Goal: Task Accomplishment & Management: Complete application form

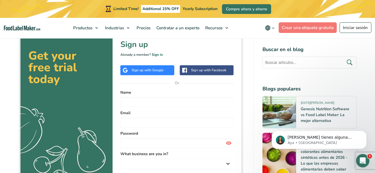
scroll to position [470, 0]
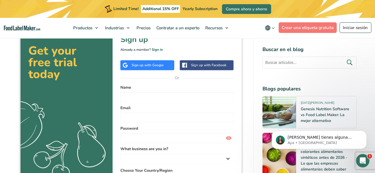
click at [147, 65] on img at bounding box center [131, 116] width 225 height 202
click at [155, 63] on img at bounding box center [131, 116] width 225 height 202
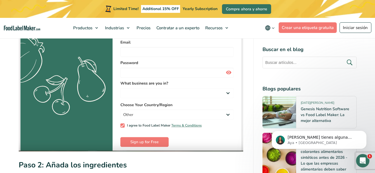
scroll to position [506, 0]
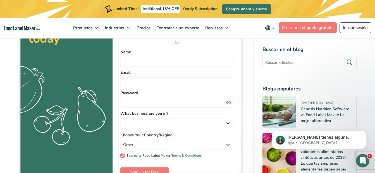
click at [136, 62] on img at bounding box center [131, 81] width 225 height 202
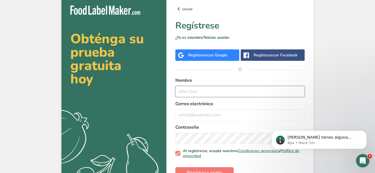
click at [196, 93] on input "text" at bounding box center [239, 91] width 129 height 11
type input "M"
click at [203, 57] on div "Regístrese con Google" at bounding box center [207, 55] width 39 height 6
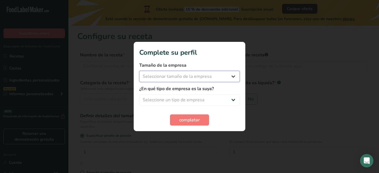
click at [232, 77] on select "Seleccionar tamaño de la empresa Menos de 10 empleados De 10 a 50 empleados De …" at bounding box center [189, 76] width 101 height 11
select select "1"
click at [139, 71] on select "Seleccionar tamaño de la empresa Menos de 10 empleados De 10 a 50 empleados De …" at bounding box center [189, 76] width 101 height 11
click at [199, 99] on select "Seleccione un tipo de empresa Fabricante de alimentos envasados Restaurante y c…" at bounding box center [189, 99] width 101 height 11
select select "5"
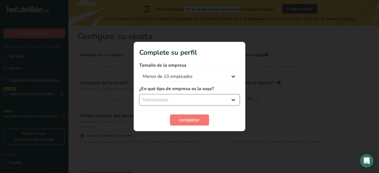
click at [139, 94] on select "Seleccione un tipo de empresa Fabricante de alimentos envasados Restaurante y c…" at bounding box center [189, 99] width 101 height 11
click at [185, 125] on button "completar" at bounding box center [189, 120] width 39 height 11
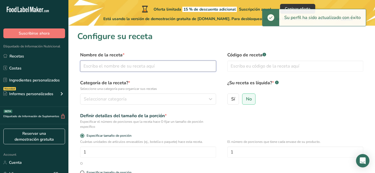
click at [191, 67] on input "text" at bounding box center [148, 66] width 136 height 11
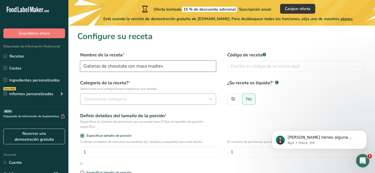
type input "Galletas de chocolate con masa madres"
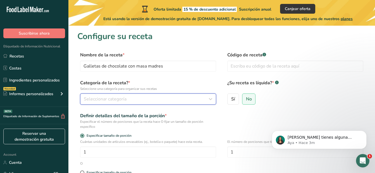
click at [131, 101] on div "Seleccionar categoría" at bounding box center [146, 99] width 125 height 7
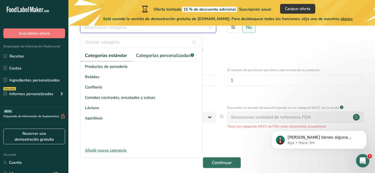
scroll to position [72, 0]
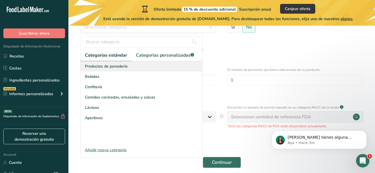
click at [120, 68] on span "Productos de panadería" at bounding box center [106, 66] width 43 height 6
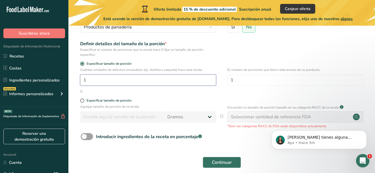
click at [108, 76] on input "1" at bounding box center [148, 80] width 136 height 11
type input "28"
click at [82, 102] on span at bounding box center [82, 101] width 4 height 4
click at [82, 102] on input "Especificar tamaño de porción" at bounding box center [82, 101] width 4 height 4
radio input "true"
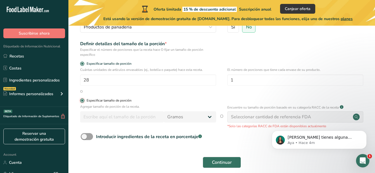
radio input "false"
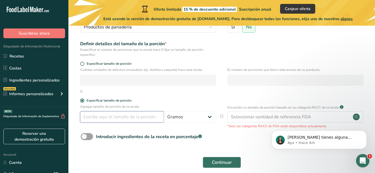
click at [91, 117] on input "number" at bounding box center [122, 116] width 84 height 11
click at [82, 65] on span at bounding box center [82, 64] width 4 height 4
click at [82, 65] on input "Especificar tamaño de porción" at bounding box center [82, 64] width 4 height 4
radio input "true"
radio input "false"
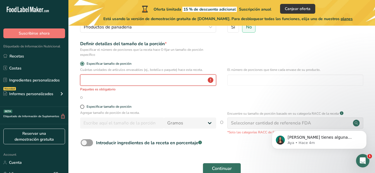
click at [87, 82] on input "number" at bounding box center [148, 80] width 136 height 11
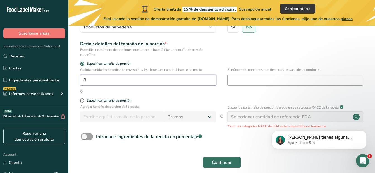
type input "8"
click at [260, 83] on input "number" at bounding box center [295, 80] width 136 height 11
type input "8"
click at [196, 81] on input "8" at bounding box center [148, 80] width 136 height 11
type input "1"
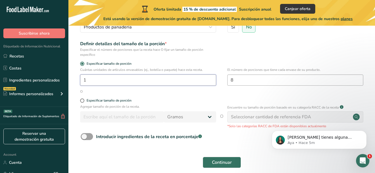
type input "1"
click at [299, 80] on input "8" at bounding box center [295, 80] width 136 height 11
click at [299, 117] on div "Seleccionar cantidad de referencia FDA" at bounding box center [271, 117] width 80 height 7
click at [179, 82] on input "1" at bounding box center [148, 80] width 136 height 11
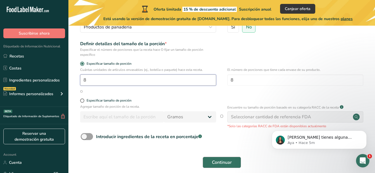
type input "8"
click at [229, 161] on span "Continuar" at bounding box center [222, 162] width 20 height 7
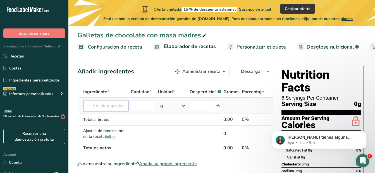
click at [113, 109] on input "text" at bounding box center [105, 105] width 45 height 11
type input "2"
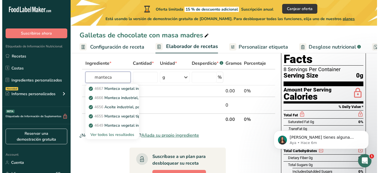
scroll to position [30, 0]
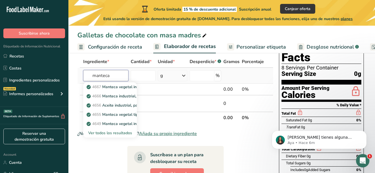
type input "manteca"
click at [127, 134] on div "Ver todos los resultados" at bounding box center [110, 133] width 45 height 6
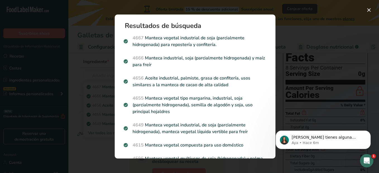
drag, startPoint x: 276, startPoint y: 35, endPoint x: 273, endPoint y: 37, distance: 3.2
click at [273, 37] on div "Resultados de búsqueda 4667 Manteca vegetal industrial de soja (parcialmente hi…" at bounding box center [195, 87] width 179 height 162
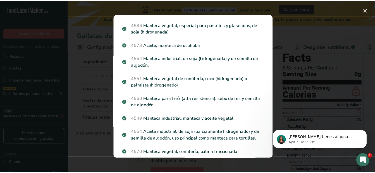
scroll to position [176, 0]
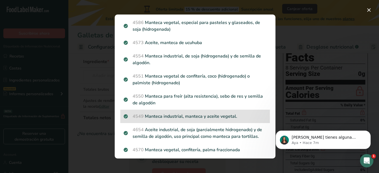
click at [213, 116] on p "4549 Manteca industrial, manteca y aceite vegetal." at bounding box center [195, 116] width 143 height 7
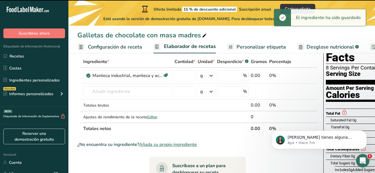
type input "0"
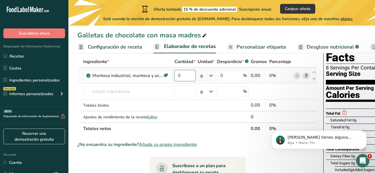
click at [184, 73] on input "0" at bounding box center [185, 75] width 21 height 11
type input "225"
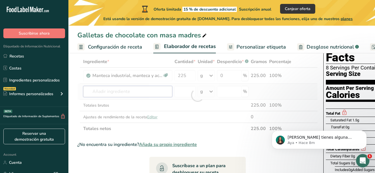
click at [145, 92] on div "Ingrediente * Cantidad * Unidad * Desperdicio * .a-a{fill:#347362;}.b-a{fill:#f…" at bounding box center [197, 95] width 241 height 79
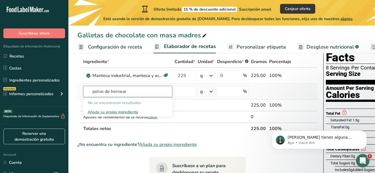
type input "polvo de hornear"
click at [121, 113] on div "Añada su propio ingrediente" at bounding box center [128, 112] width 80 height 6
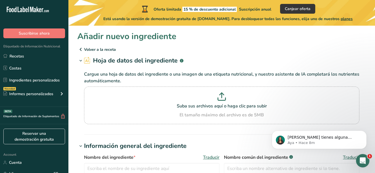
click at [83, 62] on span at bounding box center [80, 61] width 7 height 7
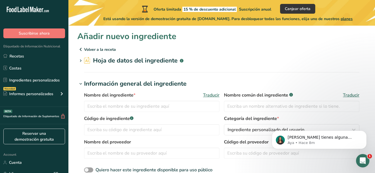
click at [82, 50] on icon at bounding box center [80, 49] width 7 height 10
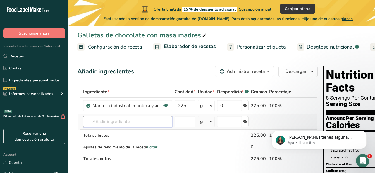
click at [133, 122] on input "text" at bounding box center [127, 121] width 89 height 11
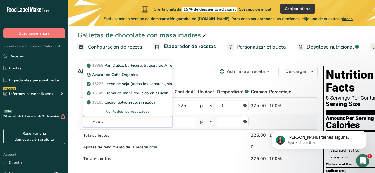
type input "Azucar"
click at [137, 111] on div "Ver todos los resultados" at bounding box center [128, 112] width 80 height 6
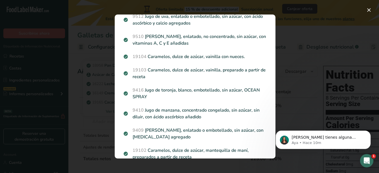
scroll to position [736, 0]
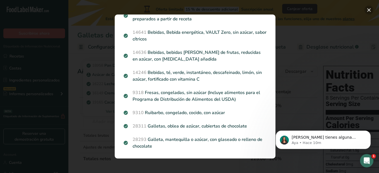
click at [371, 8] on button "Search results modal" at bounding box center [369, 10] width 9 height 9
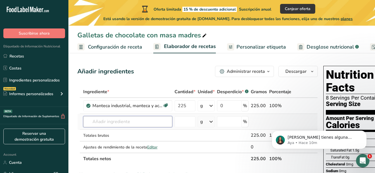
click at [133, 122] on input "text" at bounding box center [127, 121] width 89 height 11
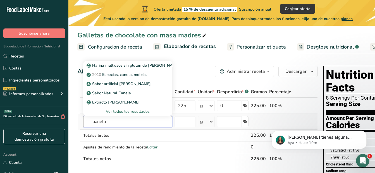
type input "panela"
click at [134, 110] on div "Ver todos los resultados" at bounding box center [128, 112] width 80 height 6
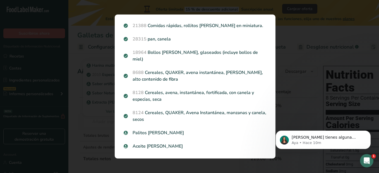
scroll to position [562, 0]
drag, startPoint x: 271, startPoint y: 132, endPoint x: 537, endPoint y: 251, distance: 291.6
click html "Si tienes alguna pregunta no dudes en consultarnos. ¡Estamos aquí para ayudarte…"
drag, startPoint x: 271, startPoint y: 129, endPoint x: 538, endPoint y: 216, distance: 280.7
click html "Si tienes alguna pregunta no dudes en consultarnos. ¡Estamos aquí para ayudarte…"
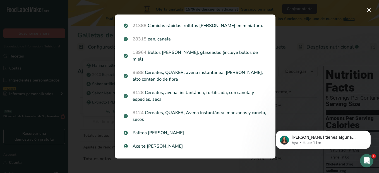
drag, startPoint x: 270, startPoint y: 135, endPoint x: 367, endPoint y: -18, distance: 181.4
click html "Si tienes alguna pregunta no dudes en consultarnos. ¡Estamos aquí para ayudarte…"
click at [370, 9] on button "Search results modal" at bounding box center [369, 10] width 9 height 9
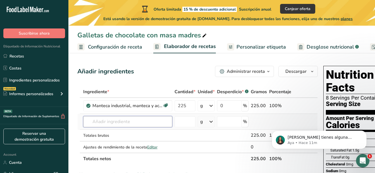
click at [128, 122] on input "text" at bounding box center [127, 121] width 89 height 11
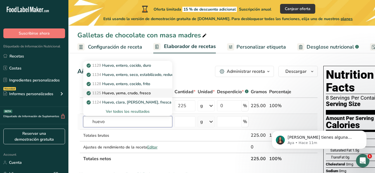
type input "huevo"
click at [141, 94] on p "1125 Huevo, yema, crudo, fresco" at bounding box center [119, 93] width 63 height 6
type input "Egg, yolk, raw, fresh"
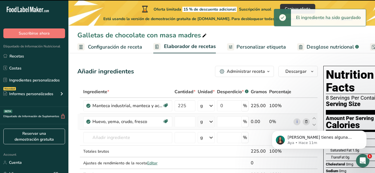
type input "0"
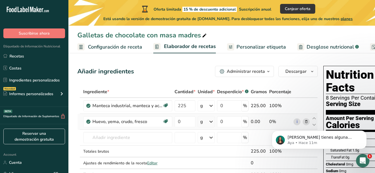
click at [211, 122] on icon at bounding box center [211, 122] width 7 height 10
click at [210, 122] on icon at bounding box center [211, 122] width 7 height 10
click at [184, 120] on input "0" at bounding box center [185, 121] width 21 height 11
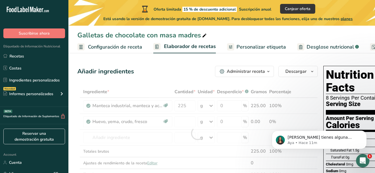
type input "0"
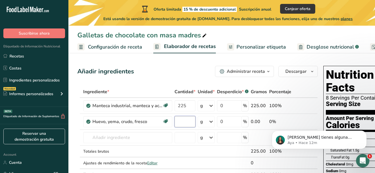
type input "3"
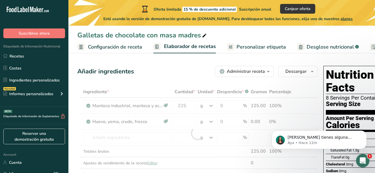
type input "0"
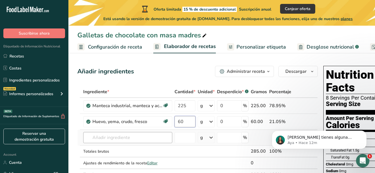
type input "60"
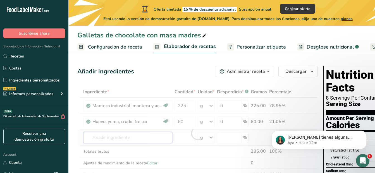
click at [147, 139] on div "Ingrediente * Cantidad * Unidad * Desperdicio * .a-a{fill:#347362;}.b-a{fill:#f…" at bounding box center [197, 133] width 241 height 95
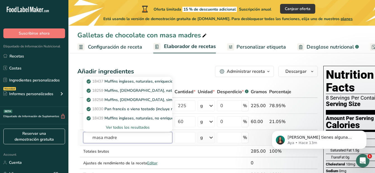
type input "masa madre"
click at [125, 125] on div "Ver todos los resultados" at bounding box center [128, 128] width 80 height 6
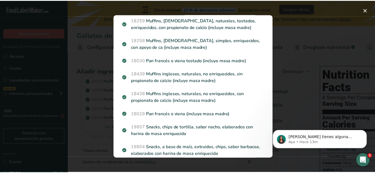
scroll to position [66, 0]
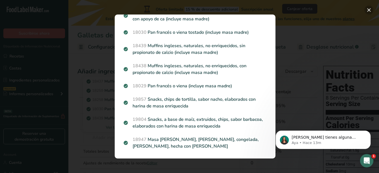
click at [369, 12] on button "Search results modal" at bounding box center [369, 10] width 9 height 9
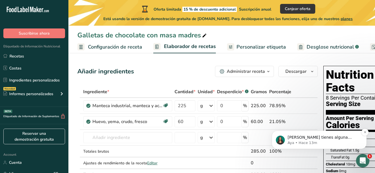
click at [318, 141] on p "Aya • Hace 13m" at bounding box center [324, 143] width 72 height 5
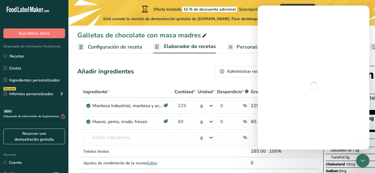
scroll to position [0, 0]
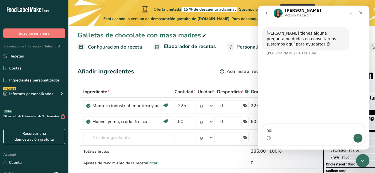
type textarea "hola"
type textarea "si"
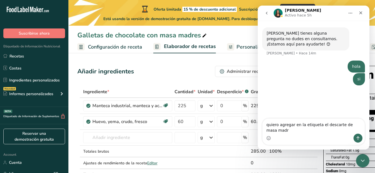
type textarea "quiero agregar en la etiqueta el descarte de masa madre"
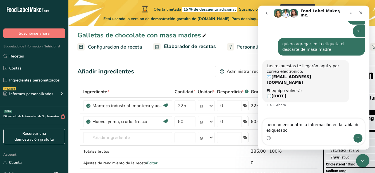
scroll to position [48, 0]
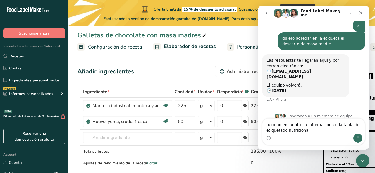
type textarea "pero no encuentro la información en la tabla de etiquetado nutricional"
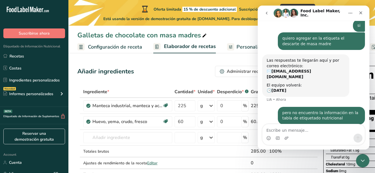
scroll to position [65, 0]
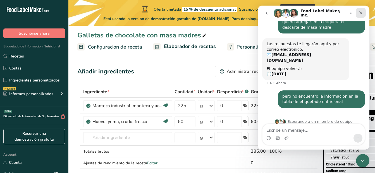
click at [362, 12] on icon "Cerrar" at bounding box center [361, 12] width 3 height 3
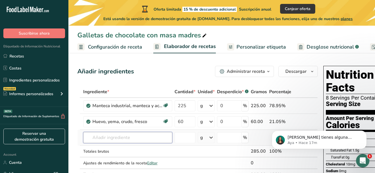
click at [130, 140] on input "text" at bounding box center [127, 137] width 89 height 11
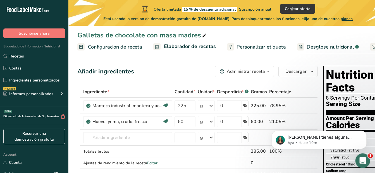
click at [363, 157] on icon "Abrir Intercom Messenger" at bounding box center [362, 160] width 9 height 9
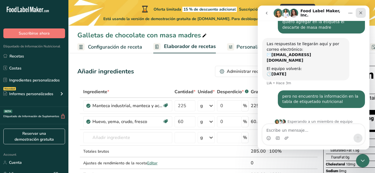
click at [361, 13] on icon "Cerrar" at bounding box center [361, 13] width 4 height 4
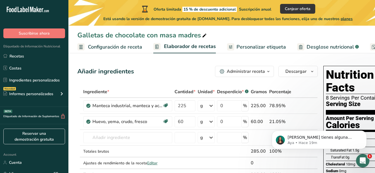
scroll to position [0, 0]
click at [343, 105] on div "Si tienes alguna pregunta no dudes en consultarnos. ¡Estamos aquí para ayudarte…" at bounding box center [319, 114] width 103 height 70
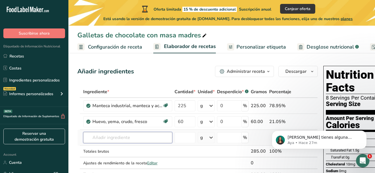
click at [154, 136] on input "text" at bounding box center [127, 137] width 89 height 11
click at [127, 140] on input "text" at bounding box center [127, 137] width 89 height 11
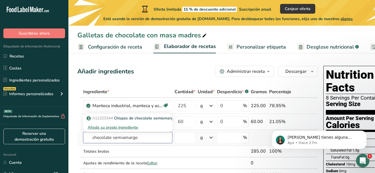
type input "chocolate semiamargo"
click at [131, 129] on div "Añada su propio ingrediente" at bounding box center [128, 128] width 80 height 6
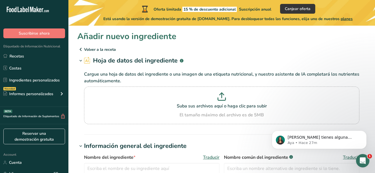
click at [80, 48] on icon at bounding box center [80, 49] width 7 height 10
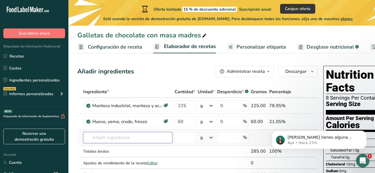
click at [127, 139] on input "text" at bounding box center [127, 137] width 89 height 11
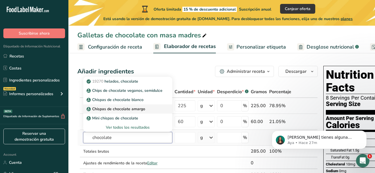
type input "chocolate"
click at [133, 111] on p "Chispas de chocolate amargo" at bounding box center [117, 109] width 58 height 6
type input "Dark Chocolate Chip"
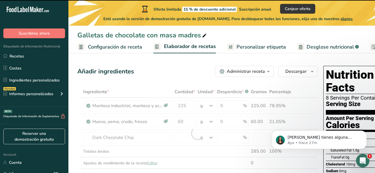
type input "0"
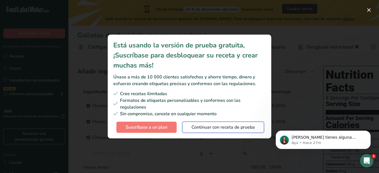
click at [199, 125] on span "Continuar con receta de prueba" at bounding box center [223, 127] width 63 height 7
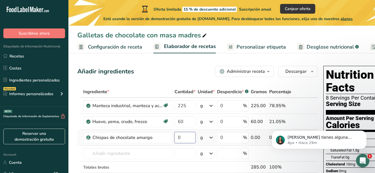
click at [179, 139] on input "0" at bounding box center [185, 137] width 21 height 11
click at [189, 139] on input "0" at bounding box center [185, 137] width 21 height 11
type input "250"
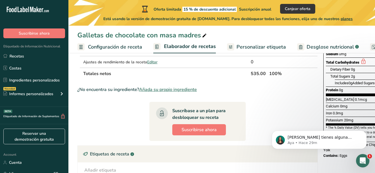
scroll to position [115, 0]
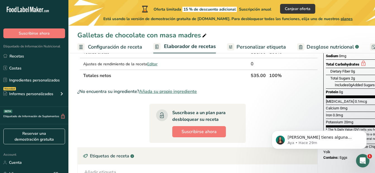
click at [165, 90] on span "Añada su propio ingrediente" at bounding box center [168, 91] width 58 height 7
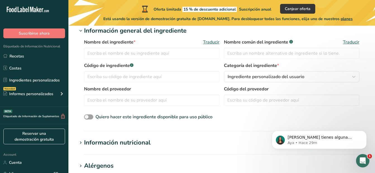
scroll to position [116, 0]
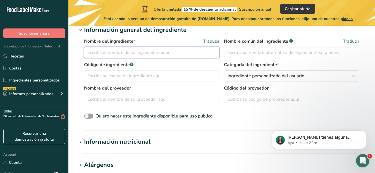
click at [138, 57] on input "text" at bounding box center [151, 52] width 135 height 11
type input "Masa madre de descarte"
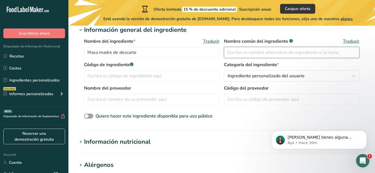
click at [249, 54] on input "text" at bounding box center [291, 52] width 135 height 11
type input "Descarte de masa madre"
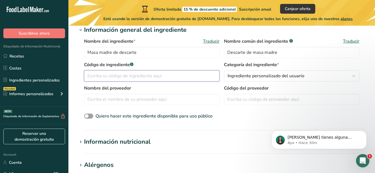
click at [120, 72] on input "text" at bounding box center [151, 75] width 135 height 11
type input "01"
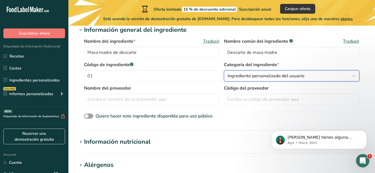
click at [243, 76] on span "Ingrediente personalizado del usuario" at bounding box center [266, 76] width 77 height 7
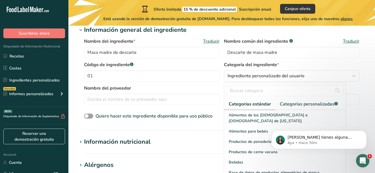
drag, startPoint x: 342, startPoint y: 119, endPoint x: 342, endPoint y: 128, distance: 9.2
click html "Si tienes alguna pregunta no dudes en consultarnos. ¡Estamos aquí para ayudarte…"
click at [246, 137] on div "Productos de panadería" at bounding box center [285, 142] width 122 height 10
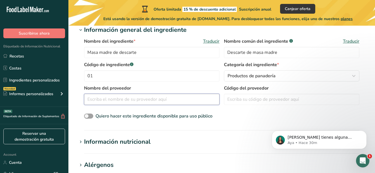
click at [131, 101] on input "text" at bounding box center [151, 99] width 135 height 11
click at [92, 115] on span at bounding box center [88, 116] width 9 height 5
click at [88, 115] on input "Quiero hacer este ingrediente disponible para uso público" at bounding box center [86, 117] width 4 height 4
checkbox input "true"
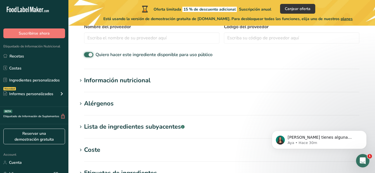
scroll to position [179, 0]
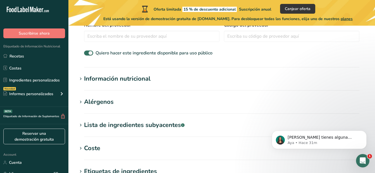
click at [143, 79] on div "Información nutricional" at bounding box center [117, 78] width 66 height 9
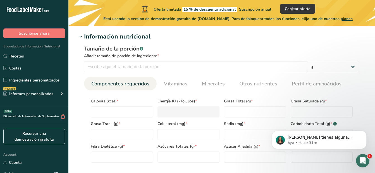
scroll to position [229, 0]
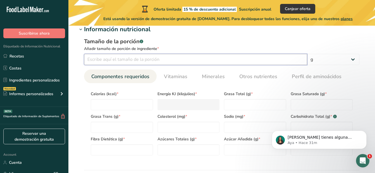
click at [131, 59] on input "number" at bounding box center [195, 59] width 223 height 11
